Goal: Transaction & Acquisition: Obtain resource

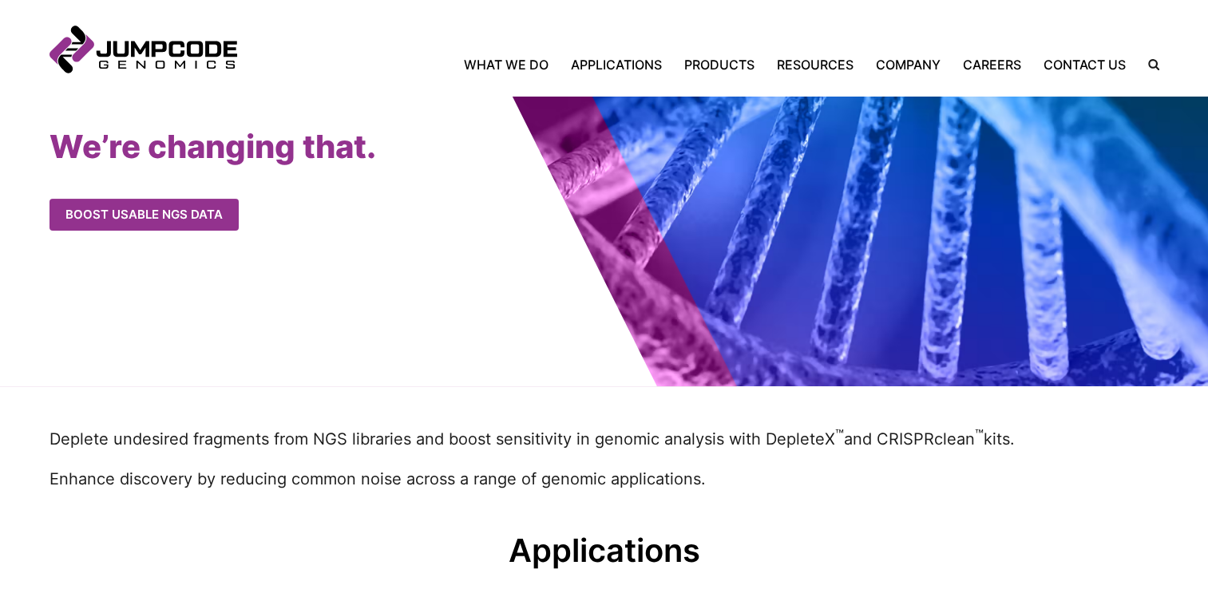
scroll to position [96, 0]
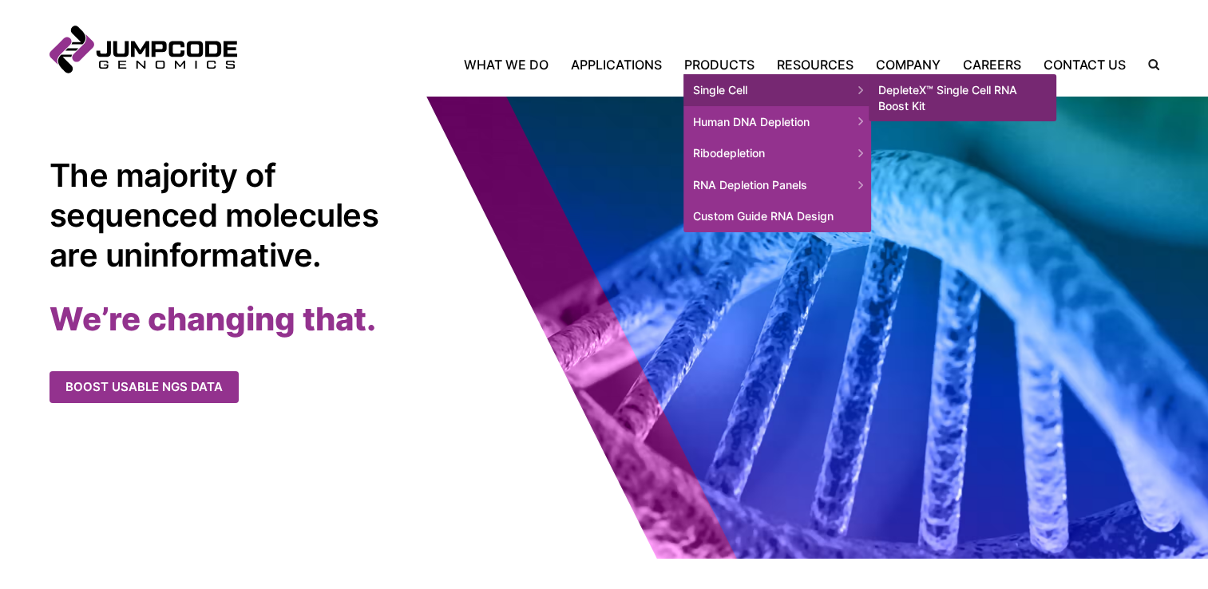
click at [719, 90] on span "Single Cell" at bounding box center [777, 90] width 188 height 32
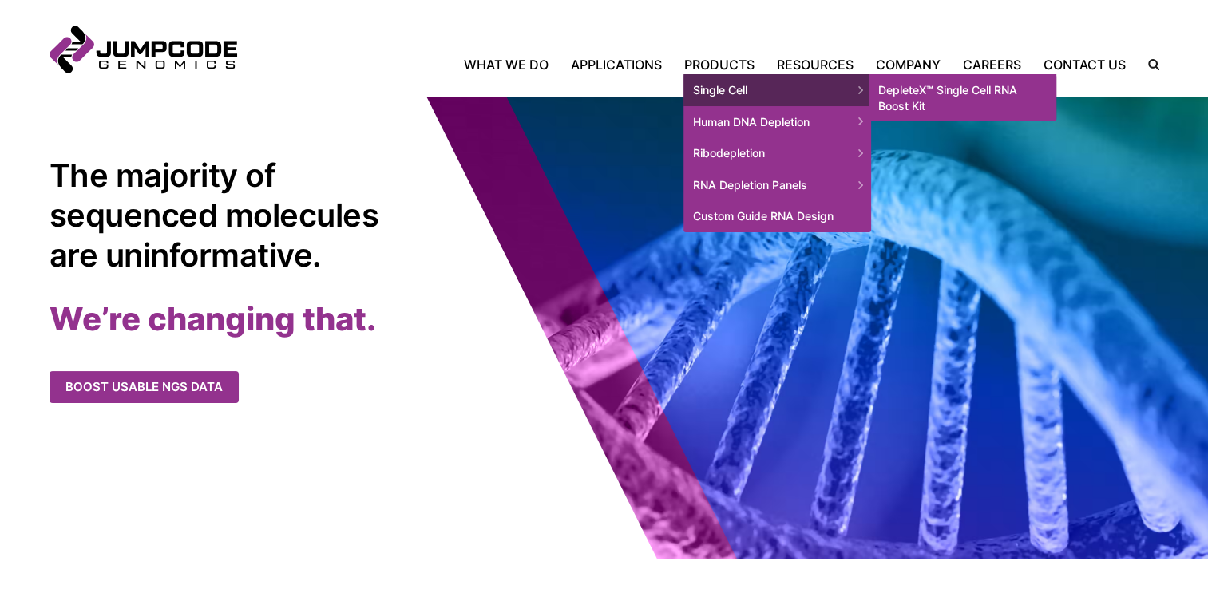
click at [930, 86] on link "DepleteX™ Single Cell RNA Boost Kit" at bounding box center [963, 97] width 188 height 47
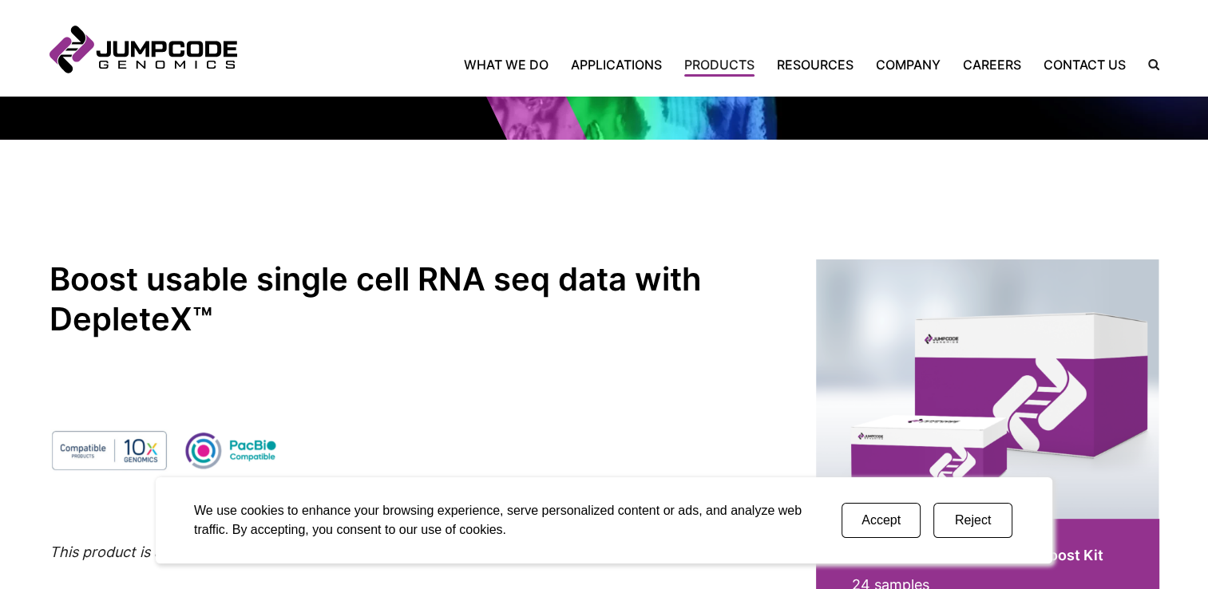
scroll to position [240, 0]
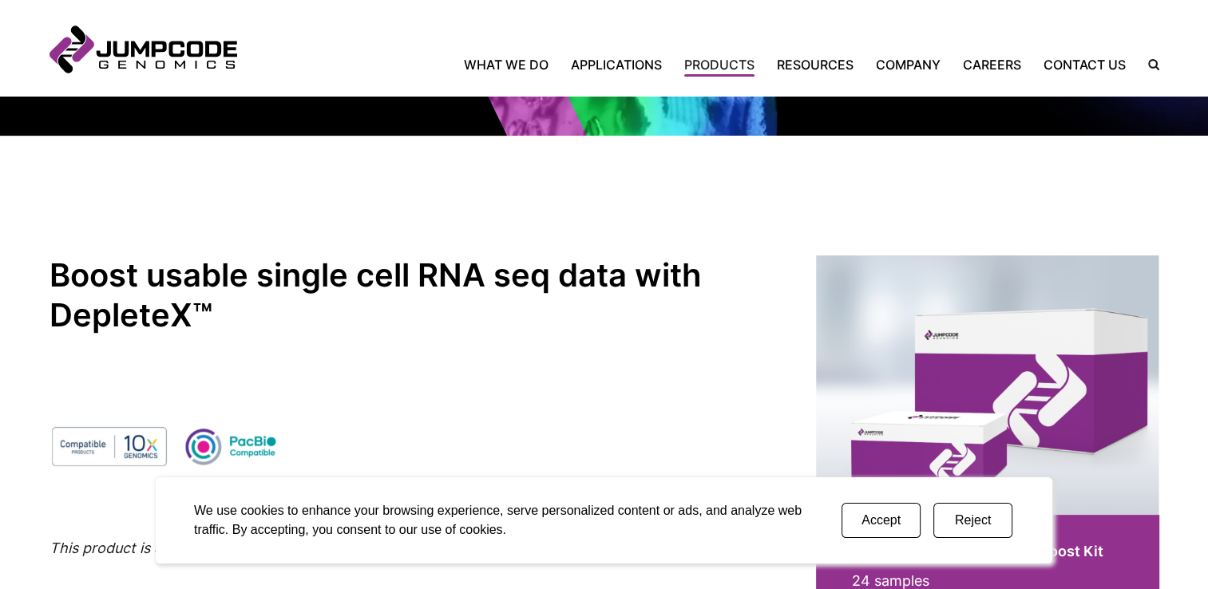
click at [882, 520] on button "Accept" at bounding box center [881, 520] width 79 height 35
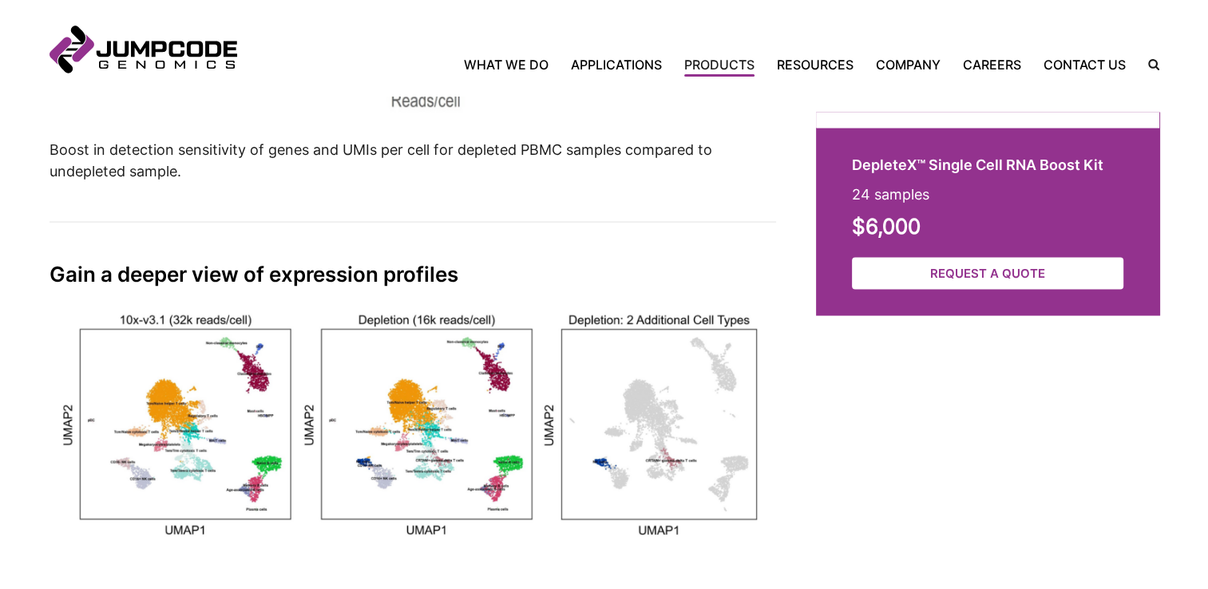
scroll to position [3242, 0]
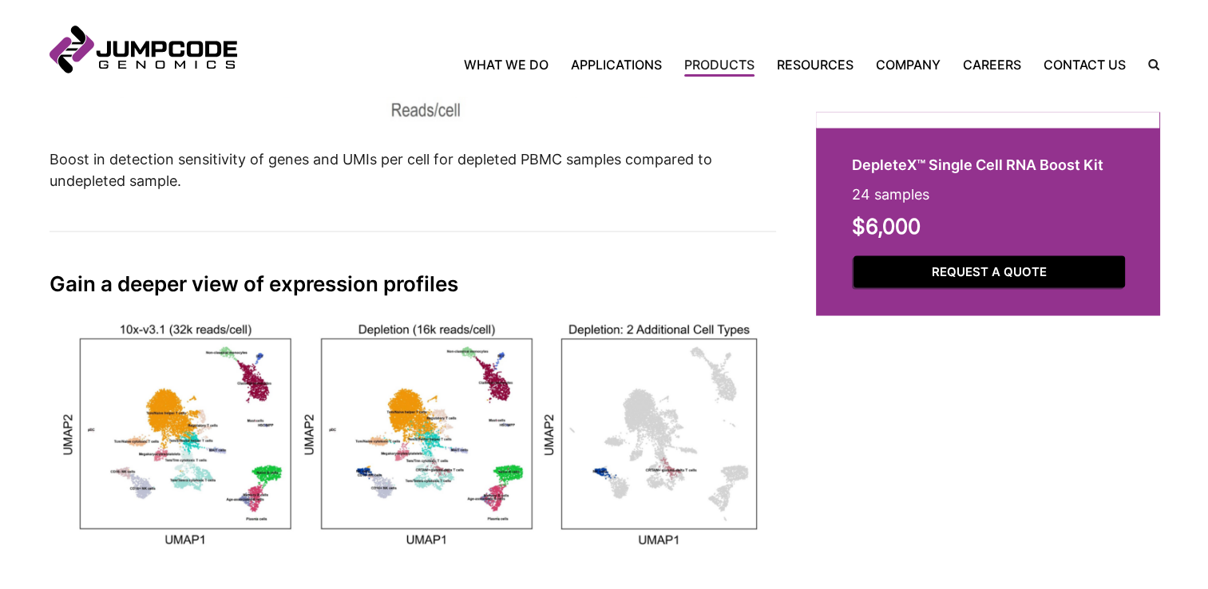
click at [979, 269] on link "Request a Quote" at bounding box center [989, 271] width 271 height 33
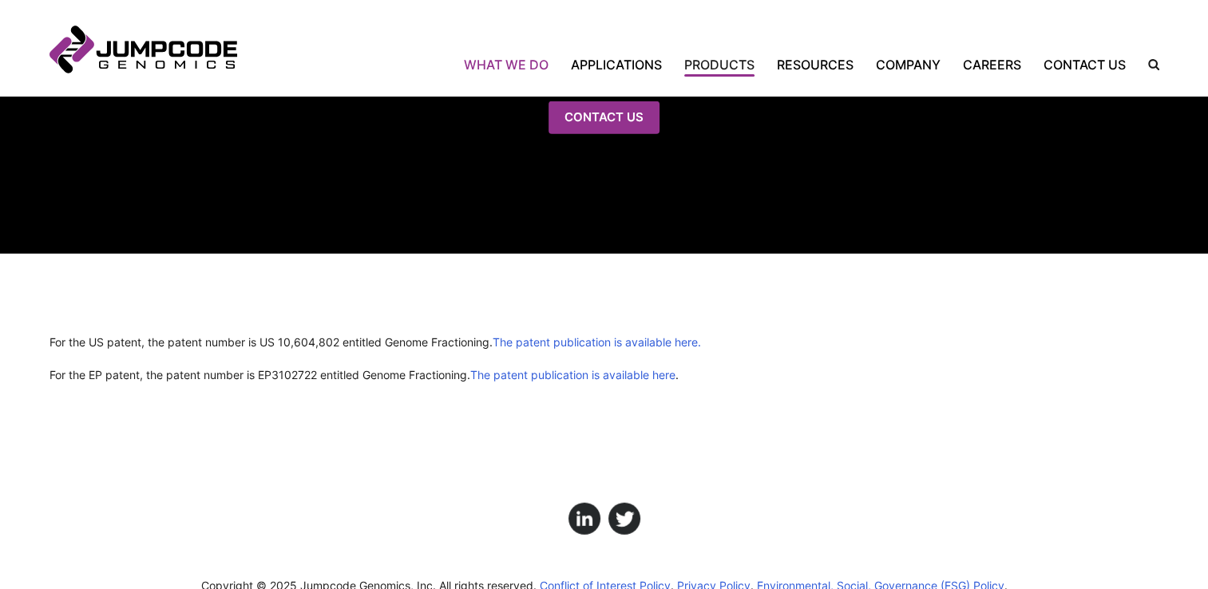
scroll to position [4280, 0]
